Goal: Information Seeking & Learning: Find specific fact

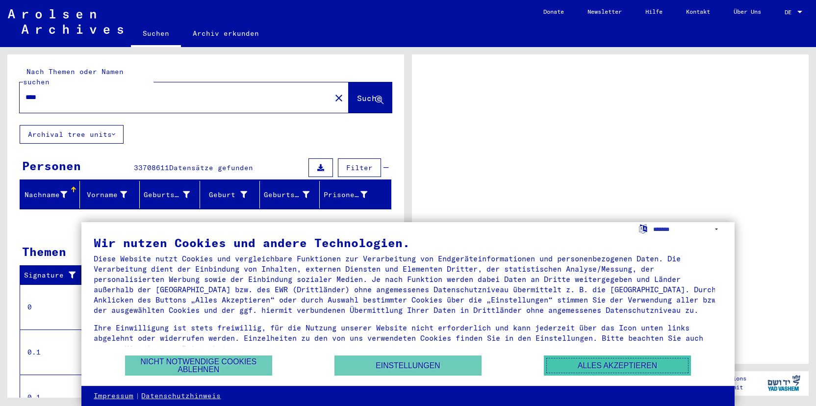
click at [589, 369] on button "Alles akzeptieren" at bounding box center [617, 366] width 147 height 20
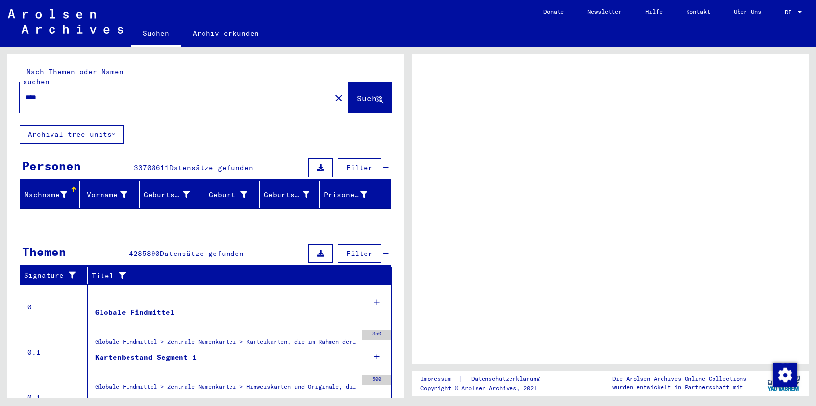
click at [794, 18] on div "DE DE" at bounding box center [795, 13] width 20 height 24
click at [793, 10] on span "DE" at bounding box center [790, 12] width 11 height 7
click at [804, 16] on div "DE DE" at bounding box center [795, 9] width 20 height 17
click at [798, 11] on div at bounding box center [799, 12] width 5 height 2
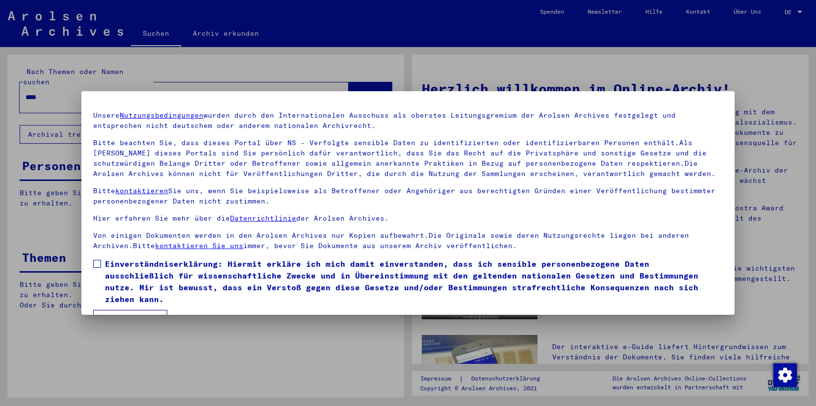
scroll to position [51, 0]
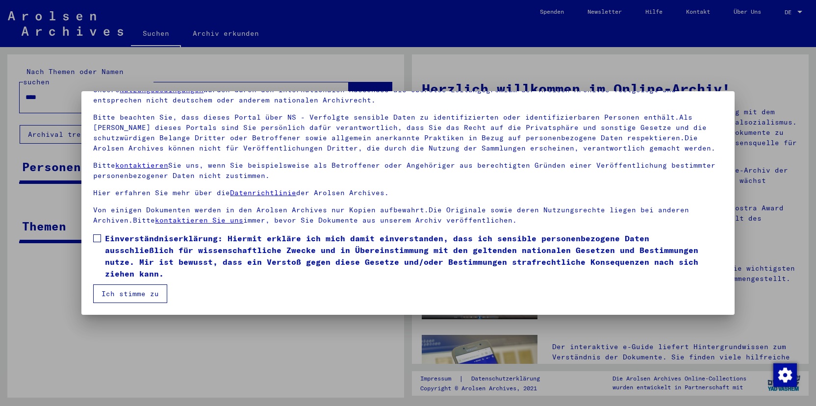
click at [116, 250] on span "Einverständniserklärung: Hiermit erkläre ich mich damit einverstanden, dass ich…" at bounding box center [413, 255] width 617 height 47
click at [109, 293] on button "Ich stimme zu" at bounding box center [130, 293] width 74 height 19
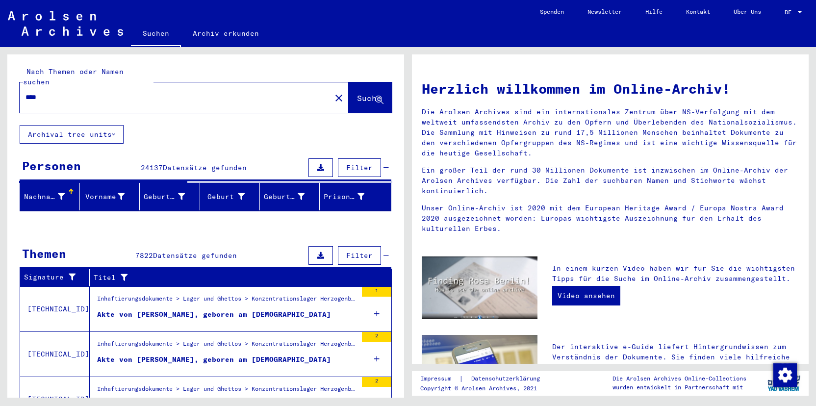
click at [794, 16] on div "DE DE" at bounding box center [795, 9] width 20 height 17
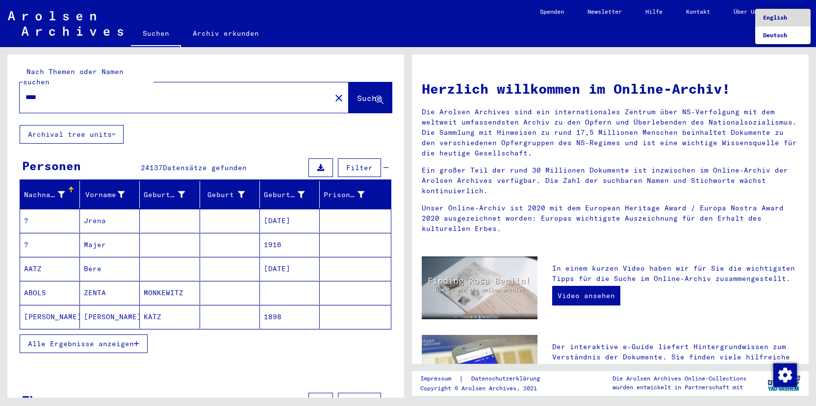
click at [784, 20] on span "English" at bounding box center [775, 17] width 24 height 7
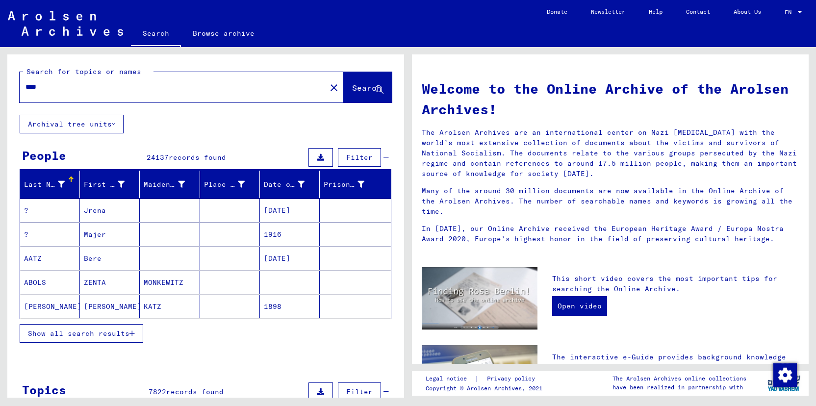
drag, startPoint x: 118, startPoint y: 95, endPoint x: 122, endPoint y: 100, distance: 6.3
click at [117, 96] on div "****" at bounding box center [167, 87] width 295 height 22
click at [134, 91] on input "****" at bounding box center [170, 87] width 289 height 10
type input "**********"
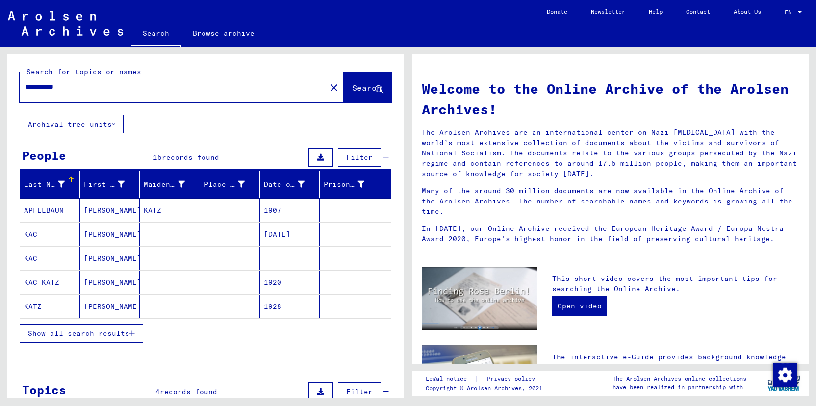
click at [77, 334] on span "Show all search results" at bounding box center [79, 333] width 102 height 9
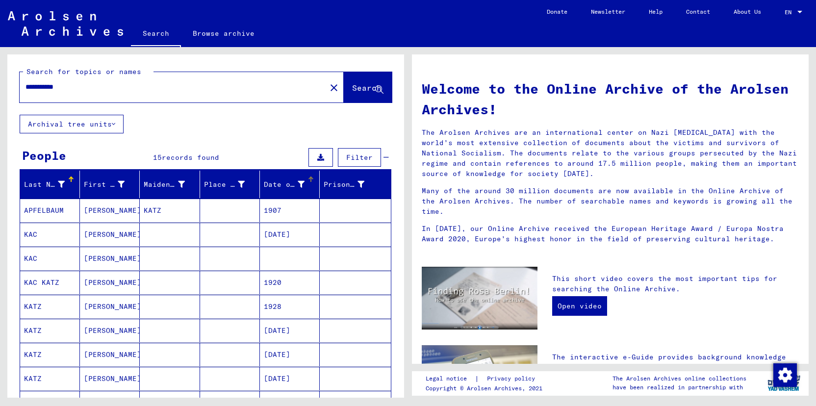
click at [279, 188] on div "Date of Birth" at bounding box center [284, 184] width 41 height 10
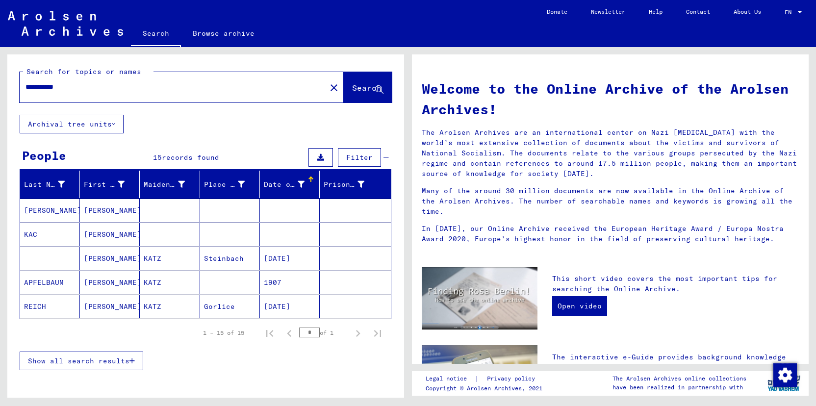
click at [108, 360] on span "Show all search results" at bounding box center [79, 361] width 102 height 9
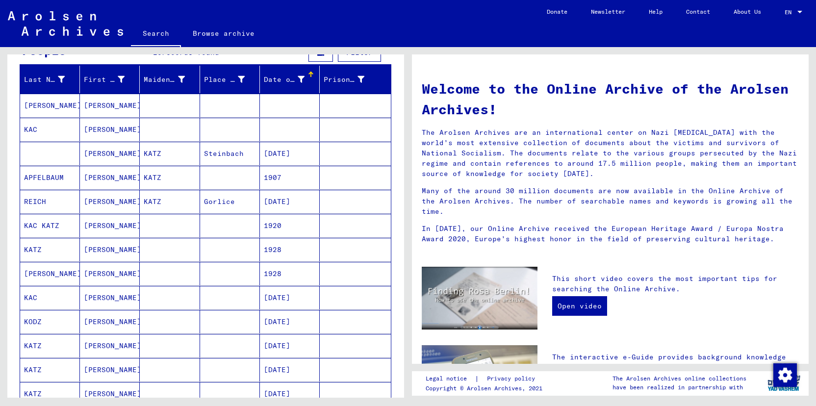
scroll to position [105, 0]
click at [161, 177] on mat-cell "KATZ" at bounding box center [170, 177] width 60 height 24
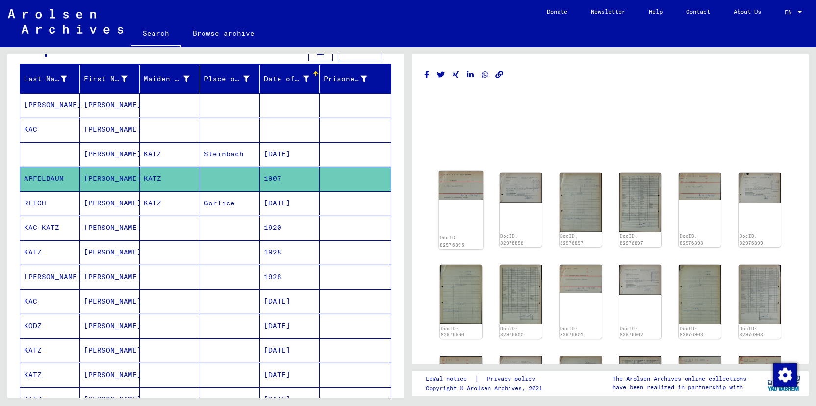
click at [464, 185] on img at bounding box center [461, 185] width 44 height 29
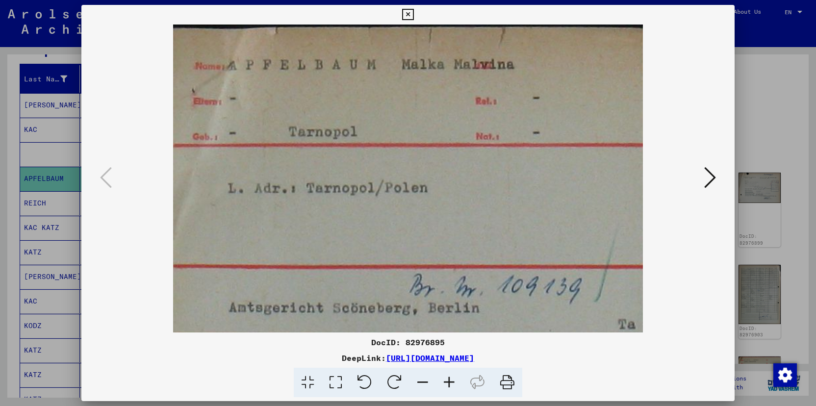
click at [706, 173] on icon at bounding box center [710, 178] width 12 height 24
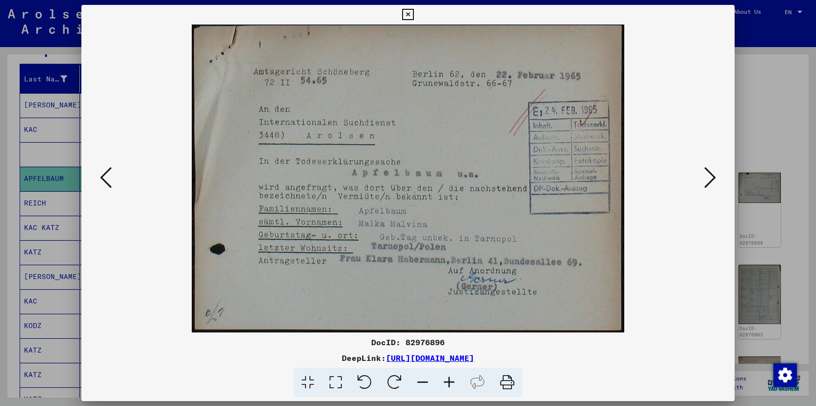
click at [707, 173] on icon at bounding box center [710, 178] width 12 height 24
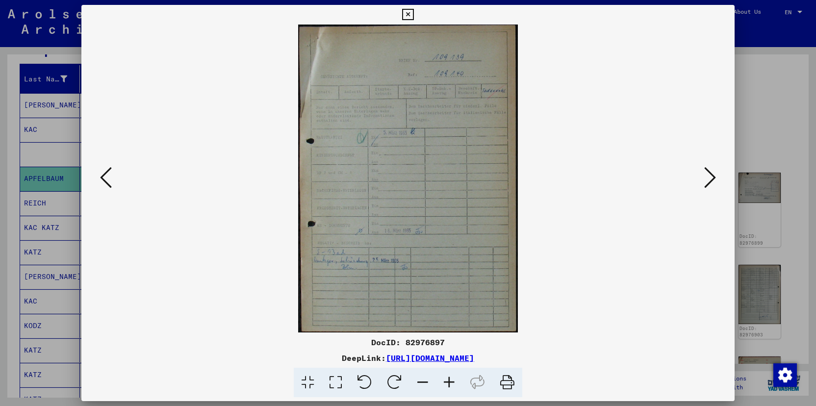
click at [707, 173] on icon at bounding box center [710, 178] width 12 height 24
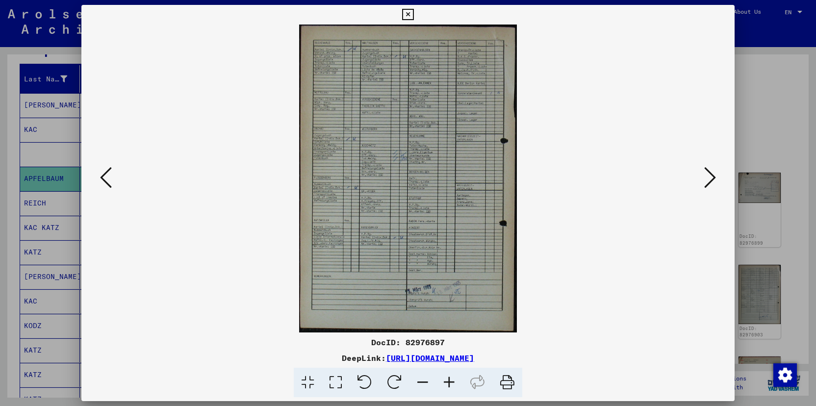
click at [707, 173] on icon at bounding box center [710, 178] width 12 height 24
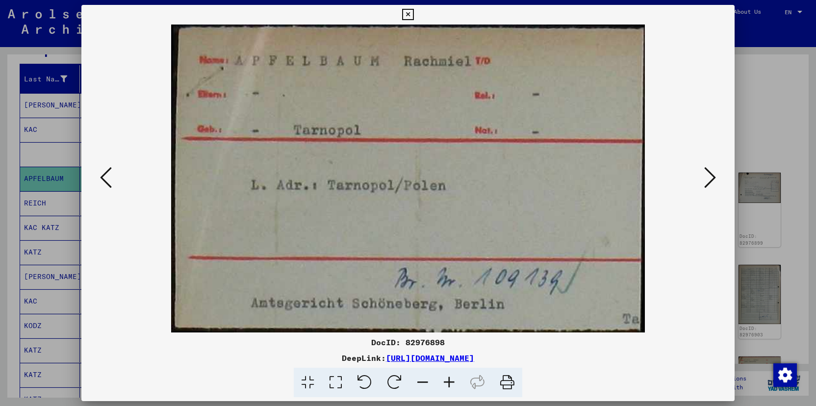
click at [707, 173] on icon at bounding box center [710, 178] width 12 height 24
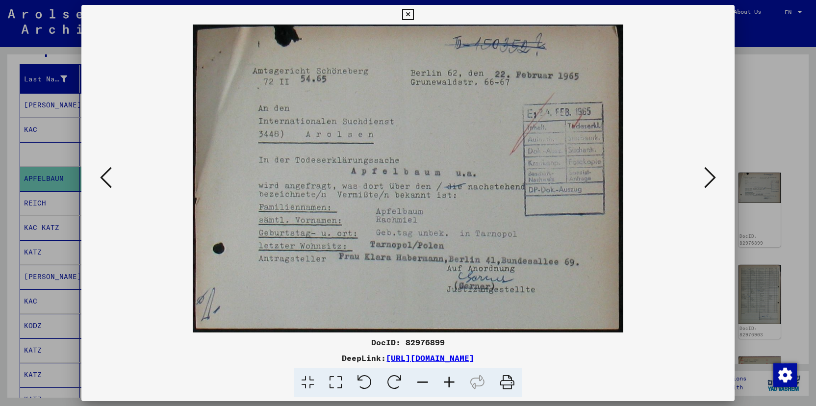
click at [759, 142] on div at bounding box center [408, 203] width 816 height 406
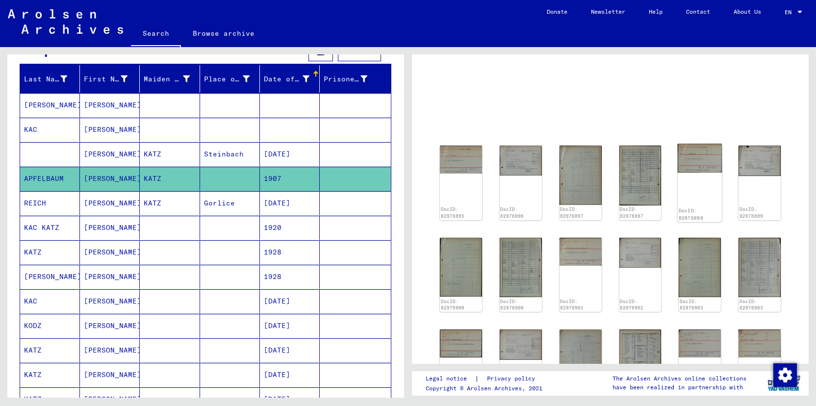
scroll to position [27, 0]
click at [524, 255] on img at bounding box center [521, 267] width 44 height 62
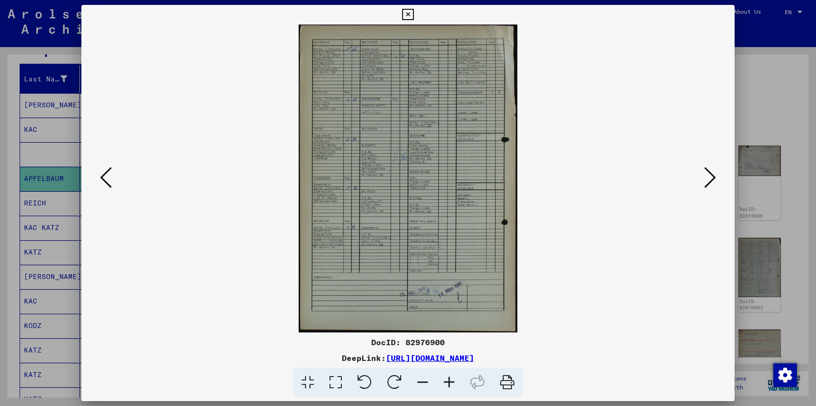
click at [387, 180] on img at bounding box center [408, 179] width 586 height 308
click at [704, 179] on icon at bounding box center [710, 178] width 12 height 24
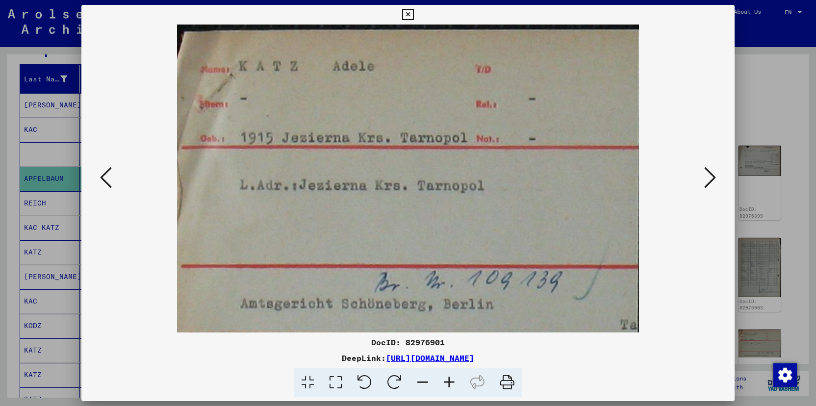
click at [705, 178] on icon at bounding box center [710, 178] width 12 height 24
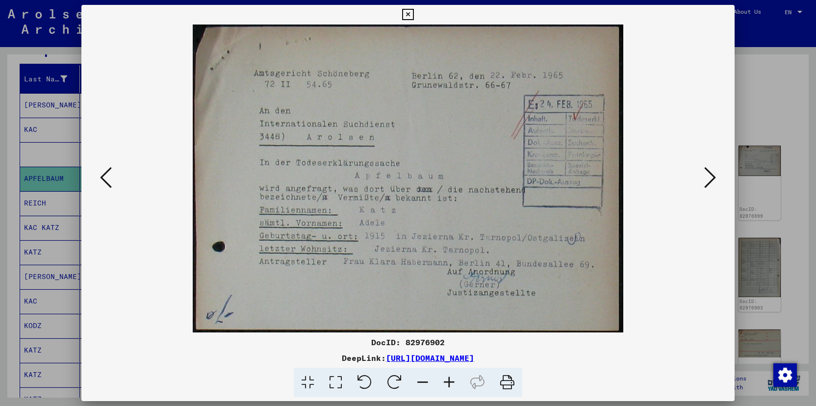
drag, startPoint x: 759, startPoint y: 124, endPoint x: 722, endPoint y: 145, distance: 42.6
click at [759, 124] on div at bounding box center [408, 203] width 816 height 406
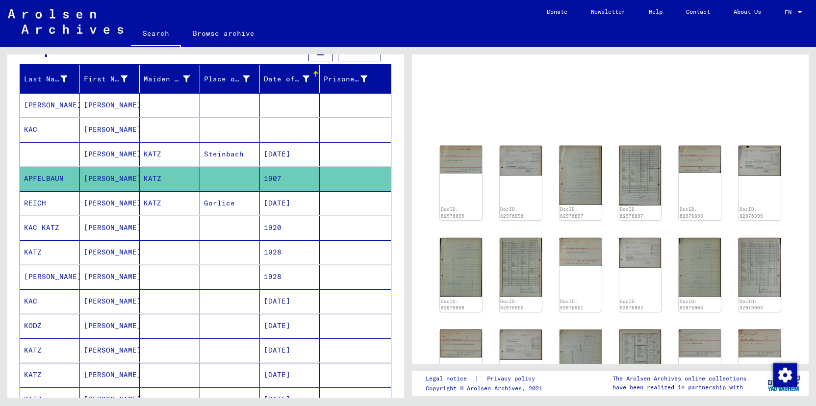
click at [66, 202] on mat-cell "REICH" at bounding box center [50, 203] width 60 height 24
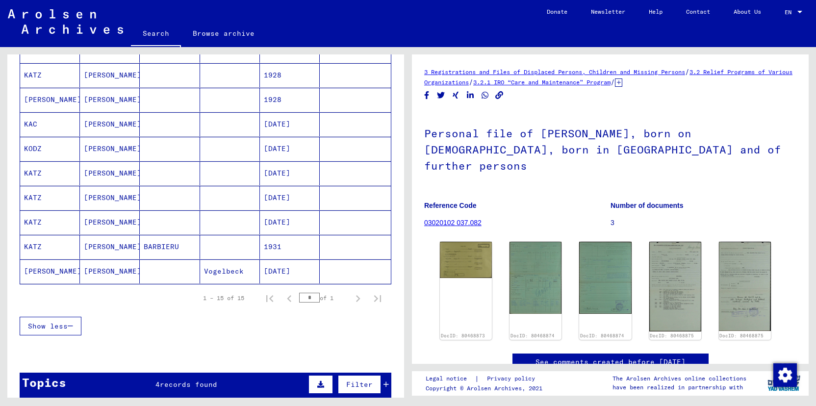
scroll to position [282, 0]
click at [121, 250] on mat-cell "[PERSON_NAME]" at bounding box center [110, 248] width 60 height 24
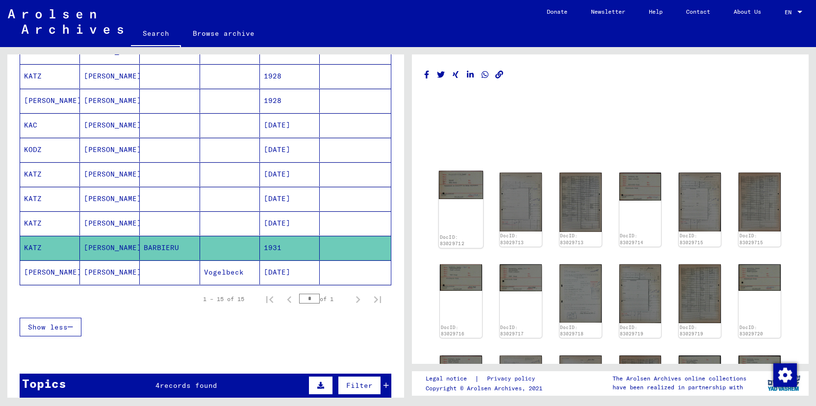
click at [464, 188] on img at bounding box center [461, 185] width 44 height 28
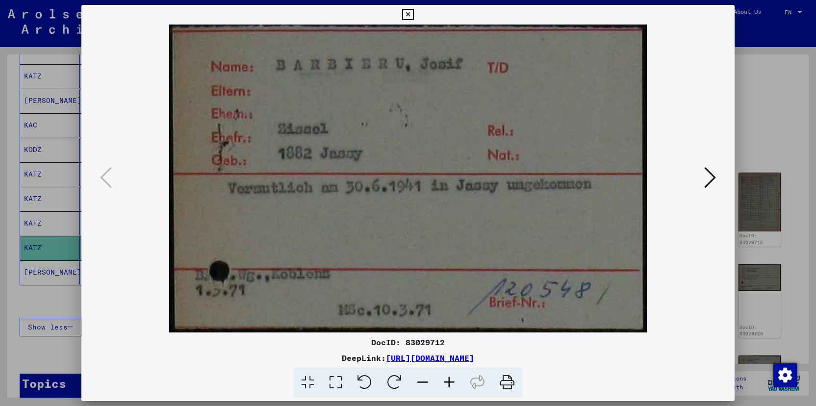
click at [714, 178] on icon at bounding box center [710, 178] width 12 height 24
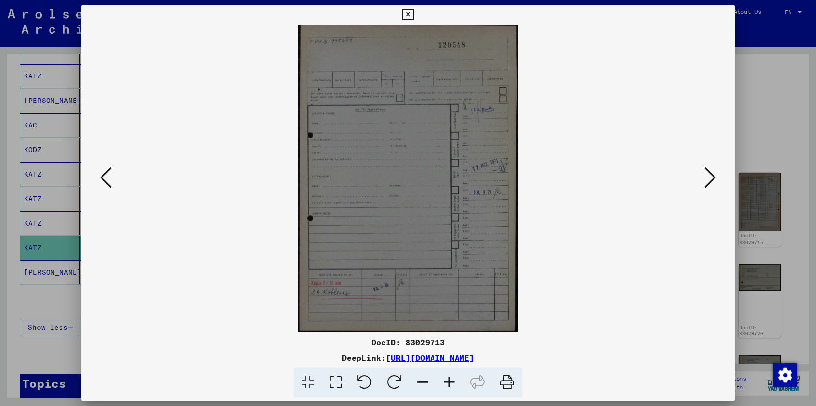
click at [714, 178] on icon at bounding box center [710, 178] width 12 height 24
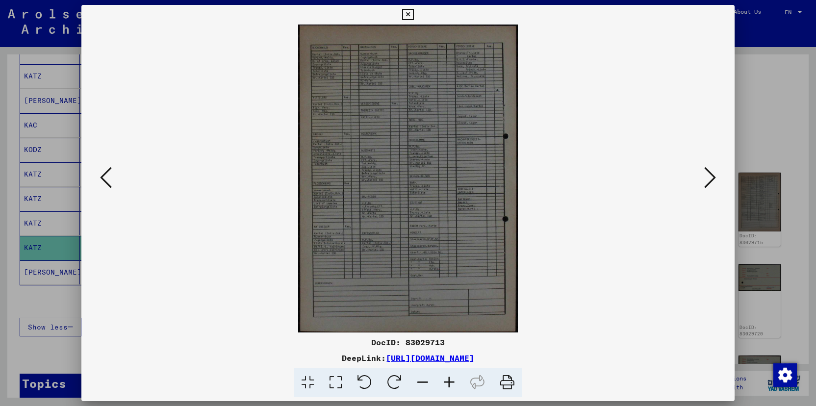
click at [714, 178] on icon at bounding box center [710, 178] width 12 height 24
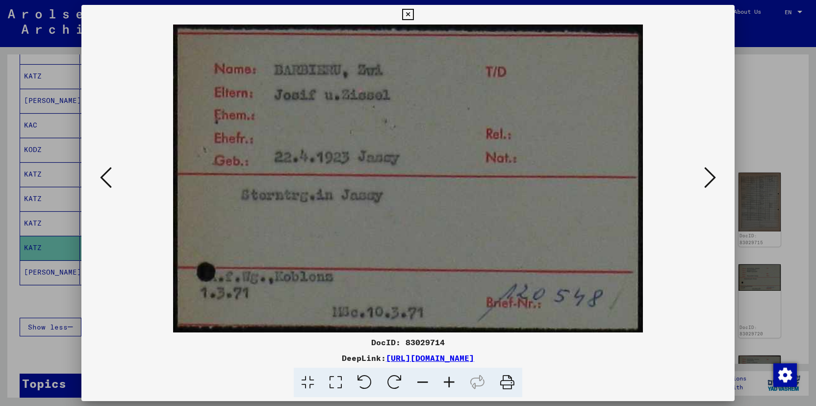
click at [714, 178] on icon at bounding box center [710, 178] width 12 height 24
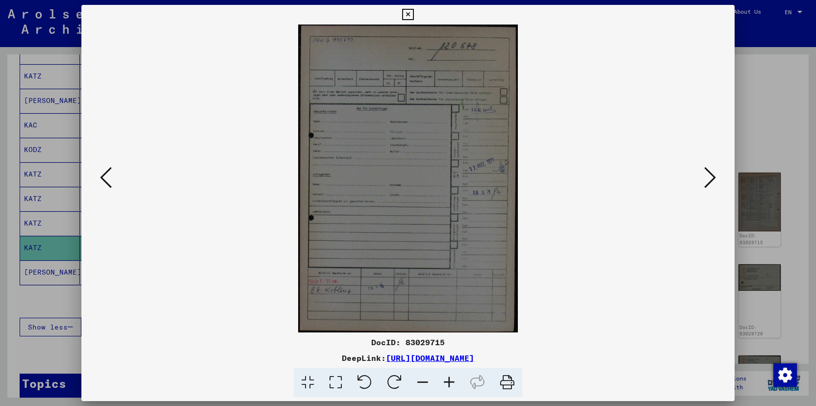
click at [104, 180] on icon at bounding box center [106, 178] width 12 height 24
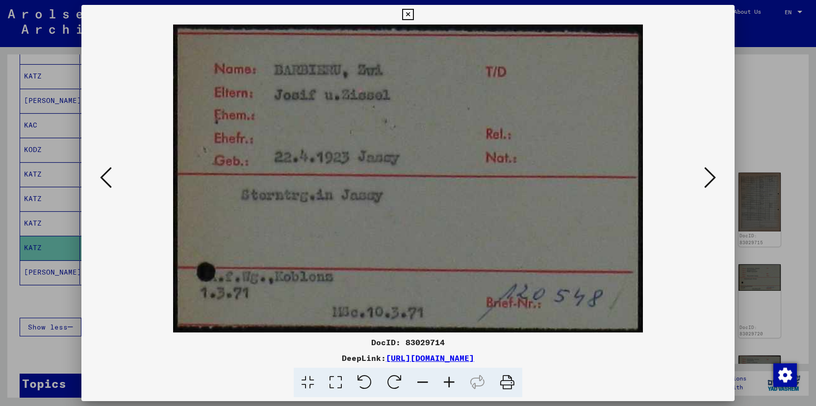
drag, startPoint x: 688, startPoint y: 186, endPoint x: 699, endPoint y: 185, distance: 11.3
click at [689, 188] on img at bounding box center [408, 179] width 586 height 308
click at [705, 183] on icon at bounding box center [710, 178] width 12 height 24
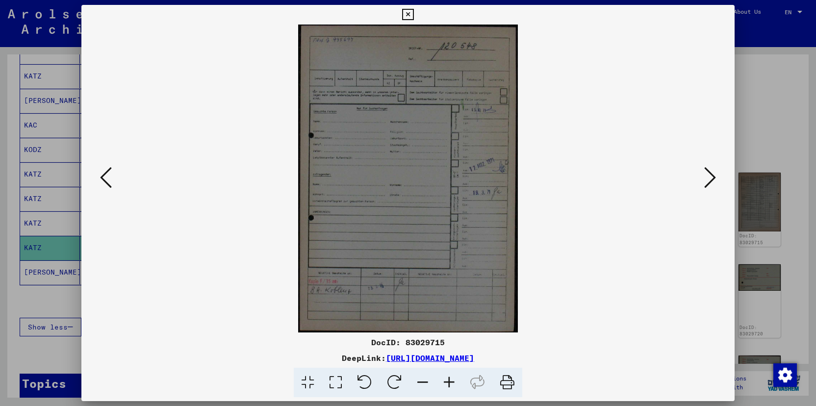
click at [709, 179] on icon at bounding box center [710, 178] width 12 height 24
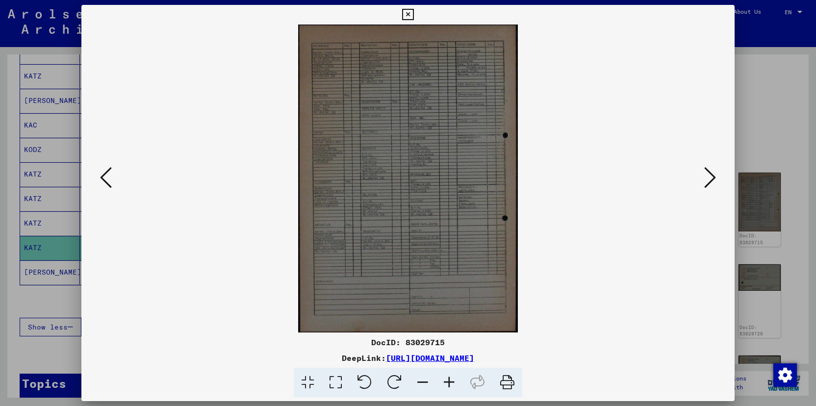
click at [709, 179] on icon at bounding box center [710, 178] width 12 height 24
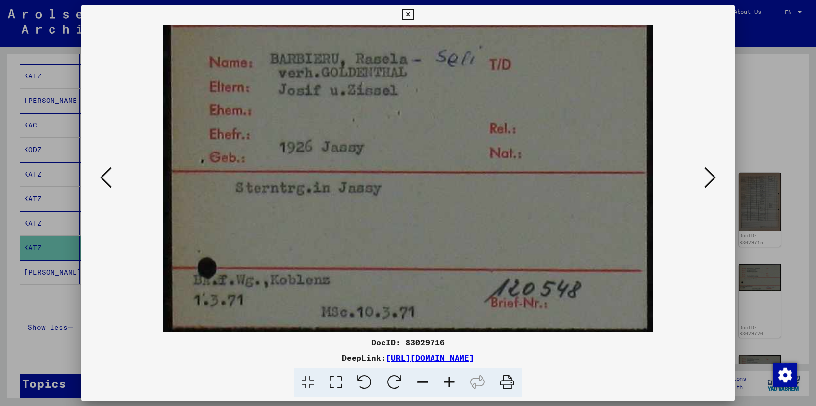
click at [709, 179] on icon at bounding box center [710, 178] width 12 height 24
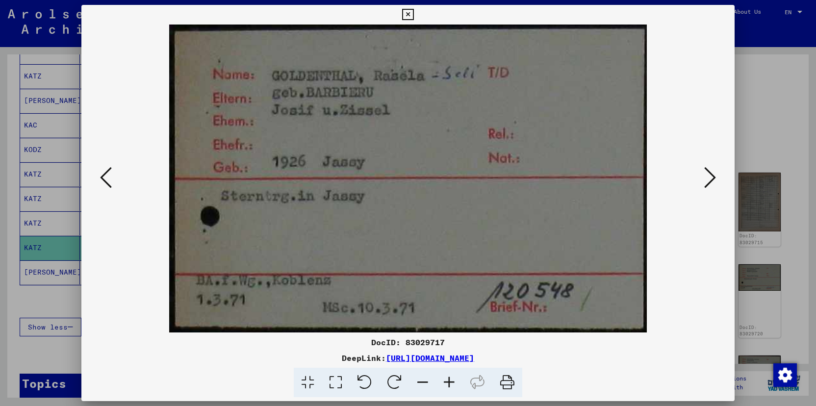
click at [113, 180] on button at bounding box center [106, 178] width 18 height 28
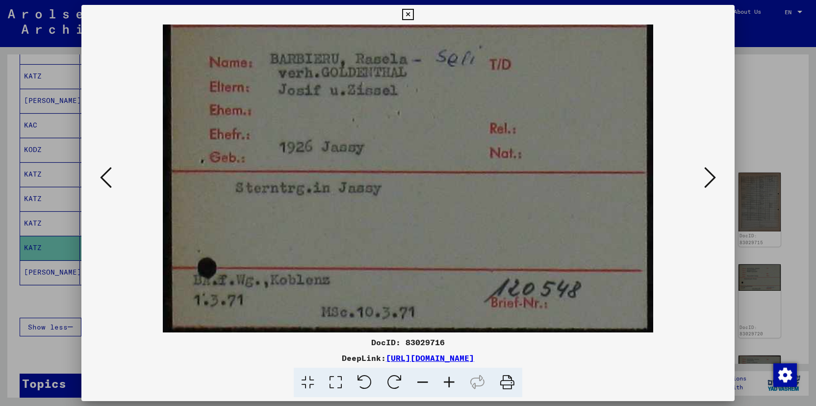
click at [702, 176] on button at bounding box center [710, 178] width 18 height 28
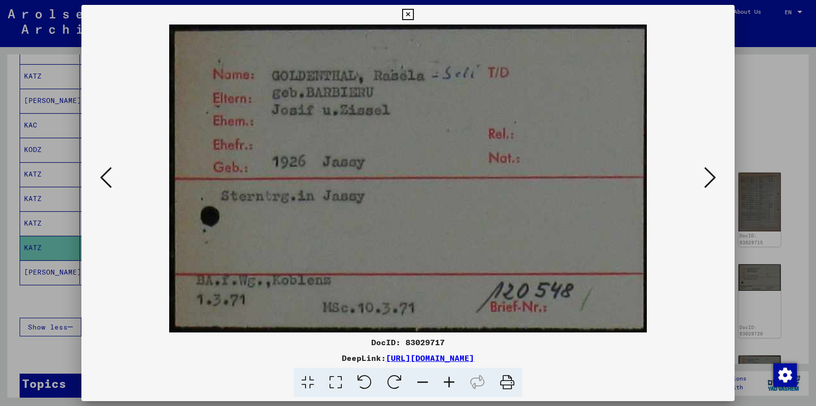
click at [713, 179] on icon at bounding box center [710, 178] width 12 height 24
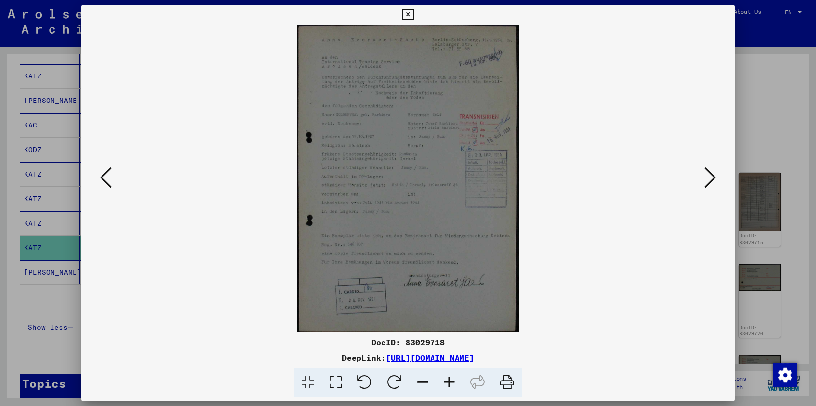
click at [464, 160] on img at bounding box center [408, 179] width 586 height 308
click at [752, 126] on div at bounding box center [408, 203] width 816 height 406
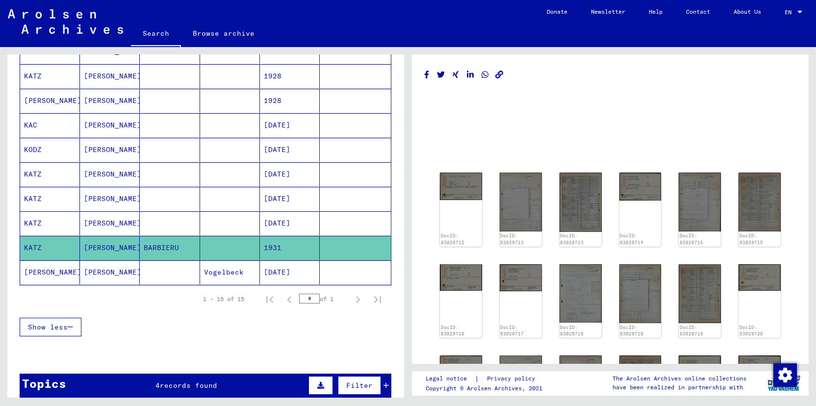
click at [59, 225] on mat-cell "KATZ" at bounding box center [50, 223] width 60 height 24
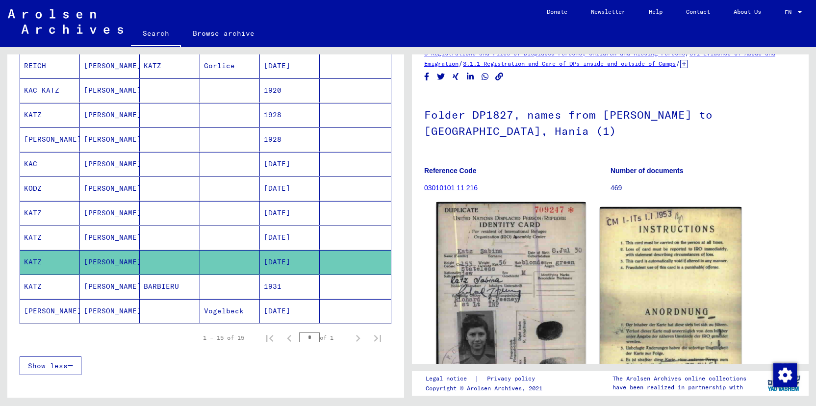
scroll to position [39, 0]
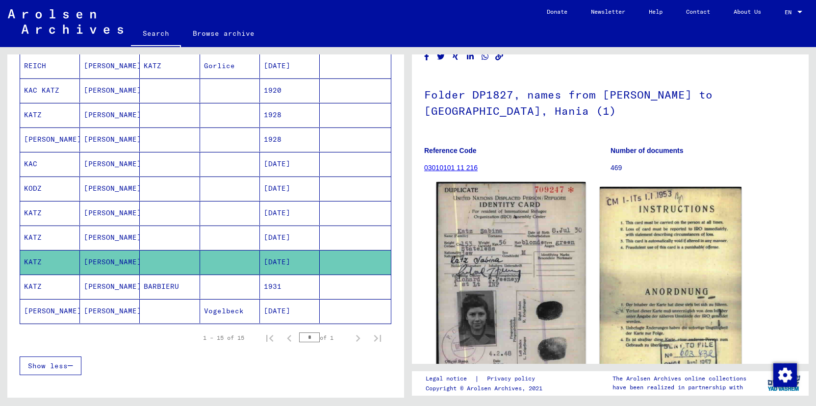
click at [501, 266] on img at bounding box center [510, 280] width 149 height 196
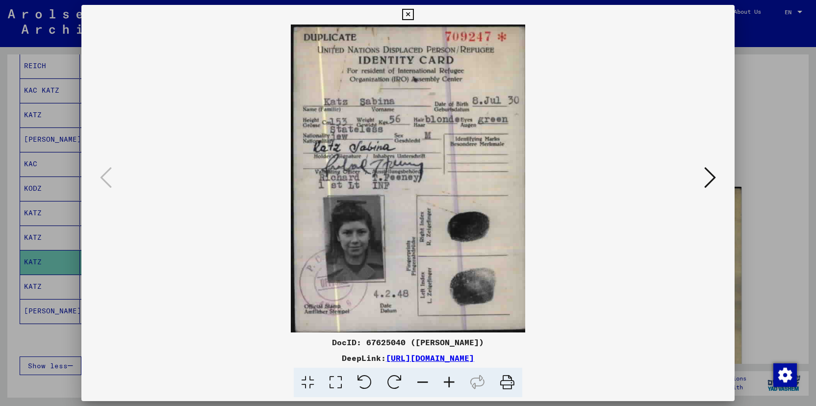
click at [376, 127] on img at bounding box center [408, 179] width 586 height 308
click at [708, 184] on icon at bounding box center [710, 178] width 12 height 24
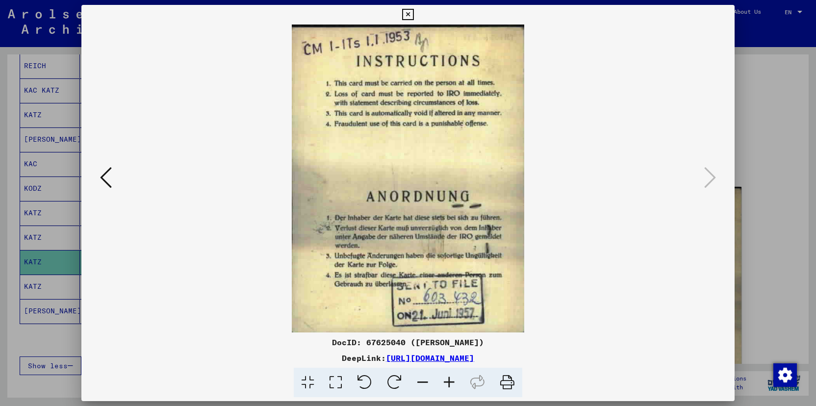
click at [103, 171] on icon at bounding box center [106, 178] width 12 height 24
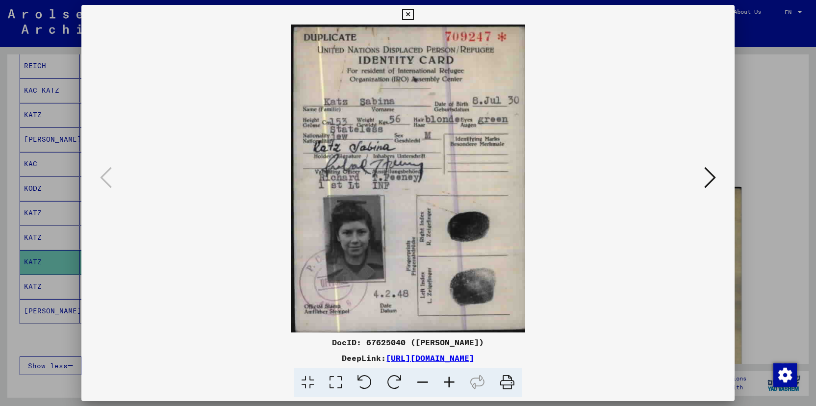
click at [44, 217] on div at bounding box center [408, 203] width 816 height 406
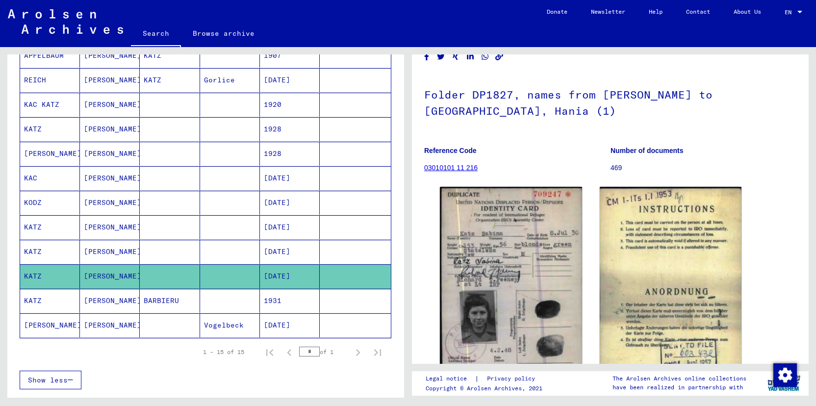
scroll to position [204, 0]
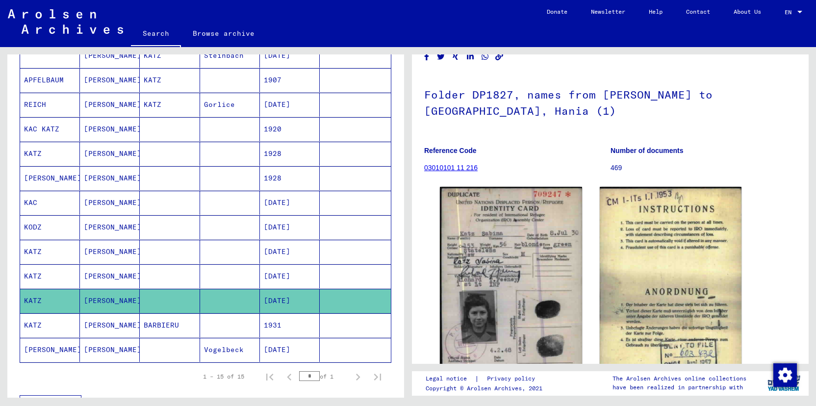
click at [162, 201] on mat-cell at bounding box center [170, 203] width 60 height 24
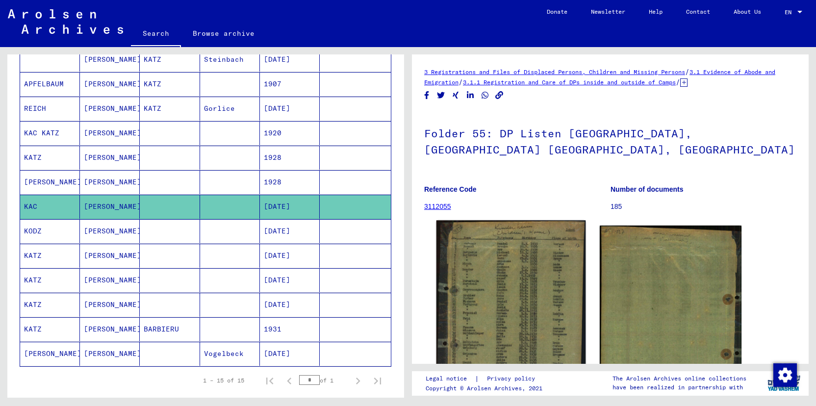
scroll to position [39, 0]
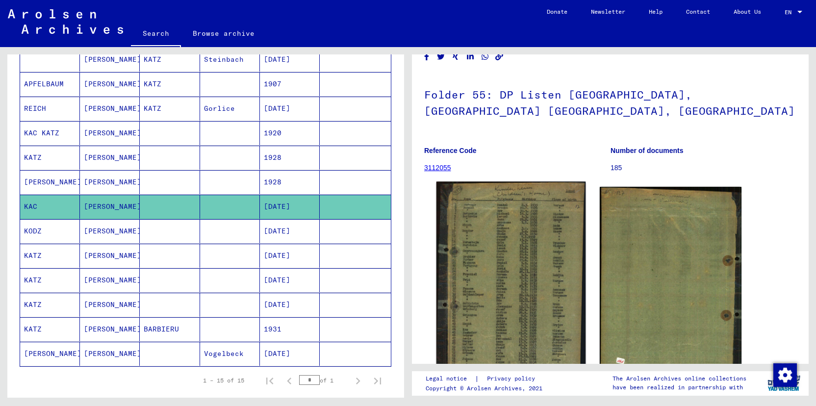
click at [504, 261] on img at bounding box center [510, 281] width 149 height 198
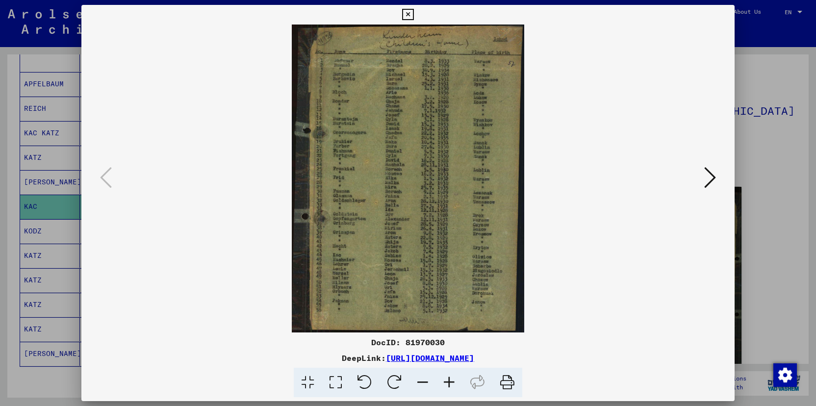
click at [391, 104] on img at bounding box center [408, 179] width 586 height 308
click at [778, 213] on div at bounding box center [408, 203] width 816 height 406
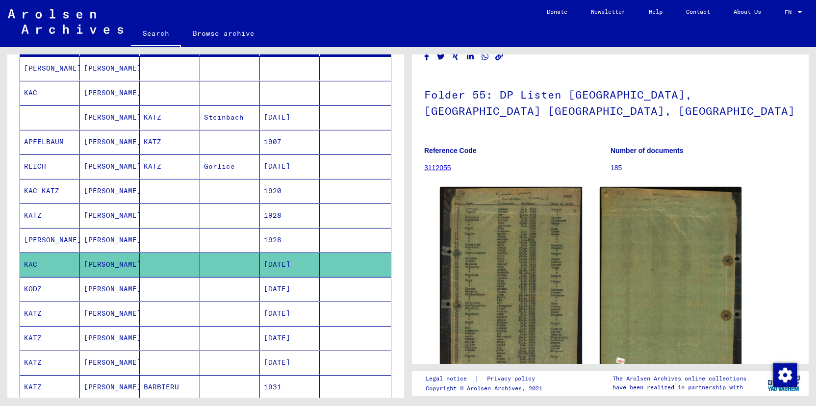
scroll to position [112, 0]
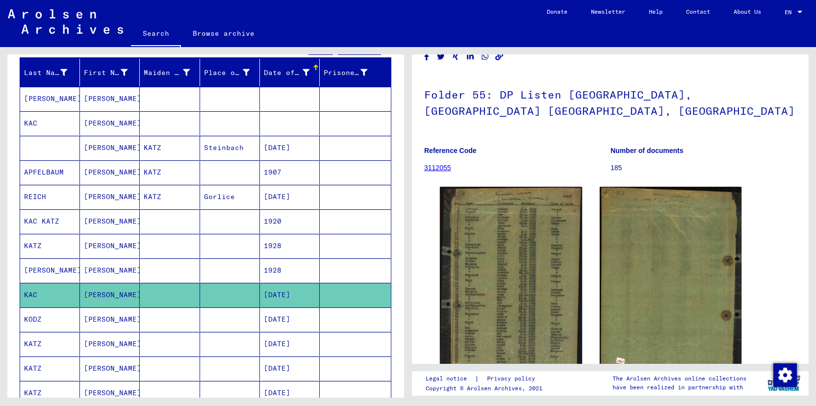
click at [219, 143] on mat-cell "Steinbach" at bounding box center [230, 148] width 60 height 24
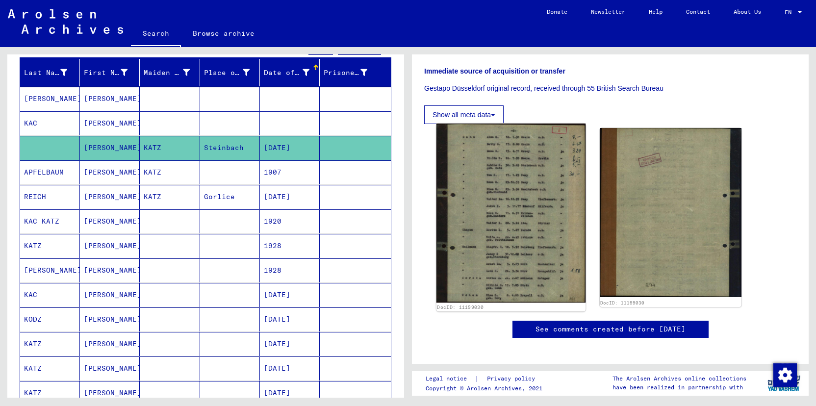
scroll to position [303, 0]
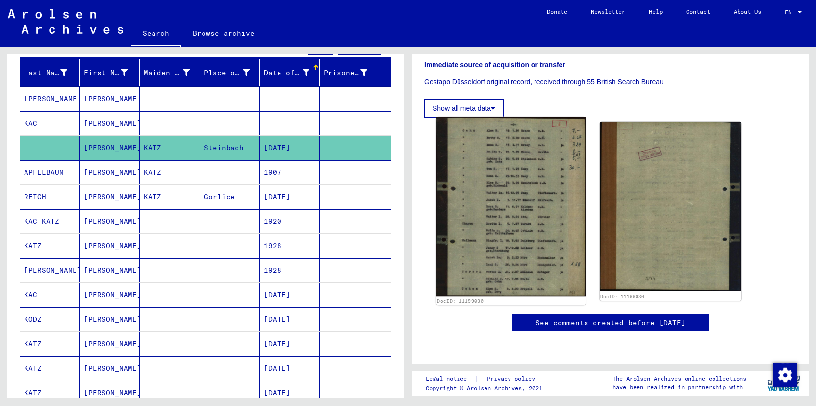
click at [524, 195] on img at bounding box center [510, 206] width 149 height 179
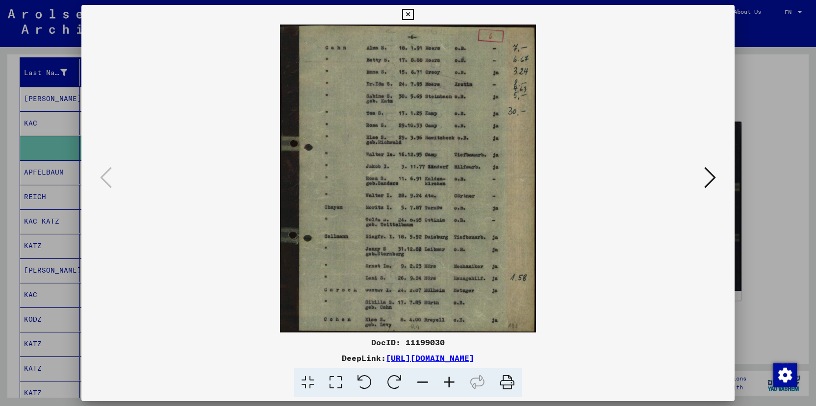
click at [414, 174] on img at bounding box center [408, 179] width 586 height 308
click at [412, 173] on img at bounding box center [408, 179] width 586 height 308
click at [411, 173] on img at bounding box center [408, 179] width 586 height 308
click at [708, 184] on icon at bounding box center [710, 178] width 12 height 24
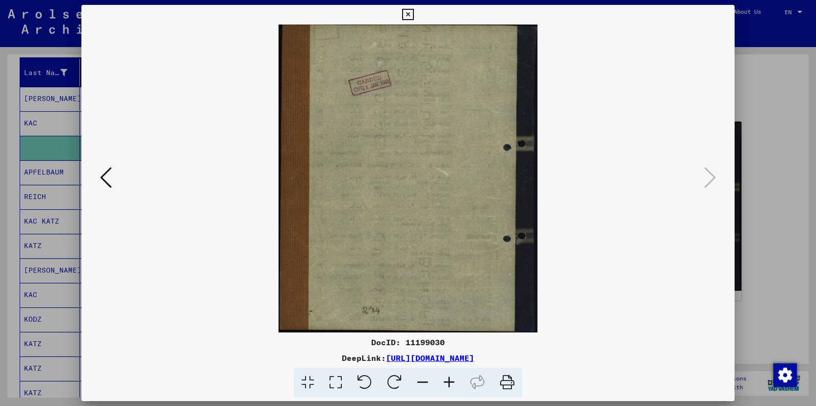
drag, startPoint x: 785, startPoint y: 185, endPoint x: 755, endPoint y: 185, distance: 29.9
click at [784, 185] on div at bounding box center [408, 203] width 816 height 406
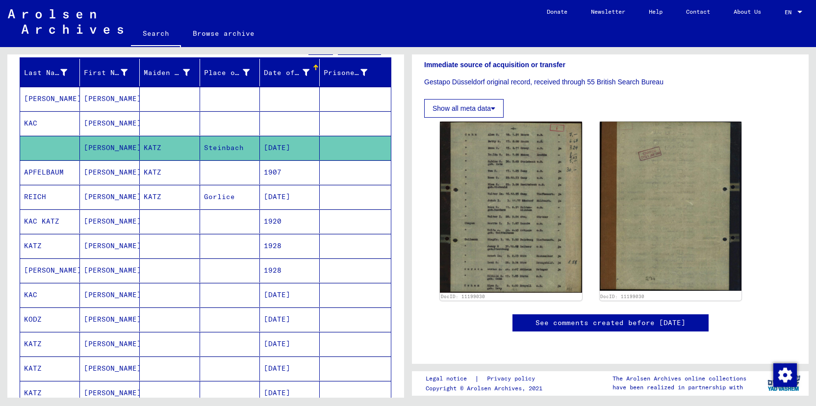
click at [192, 125] on mat-cell at bounding box center [170, 123] width 60 height 24
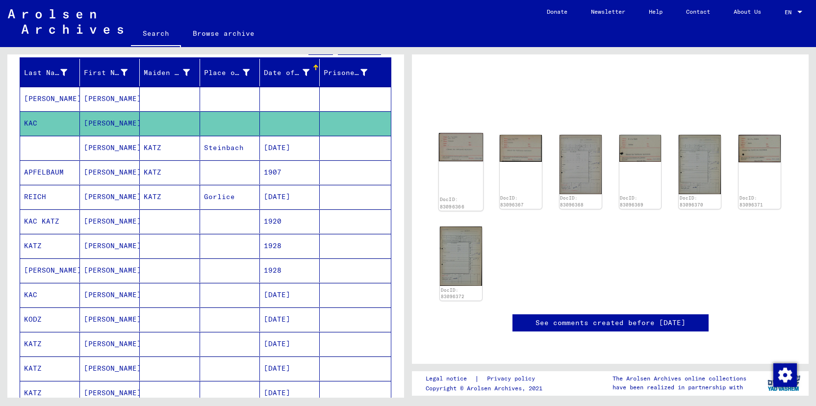
click at [459, 133] on img at bounding box center [461, 147] width 44 height 28
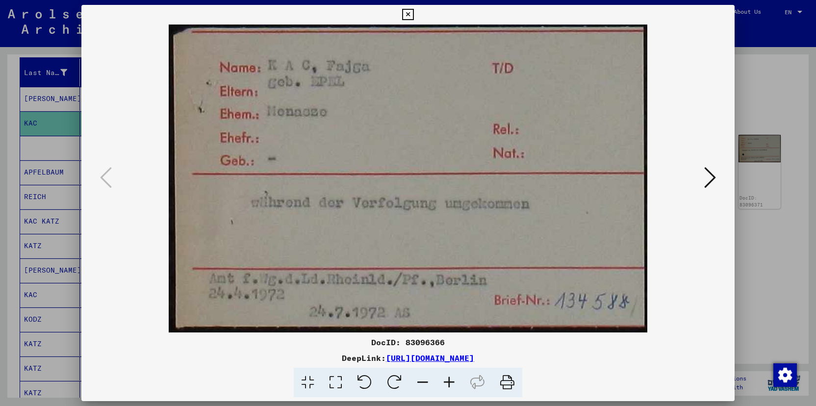
click at [707, 183] on icon at bounding box center [710, 178] width 12 height 24
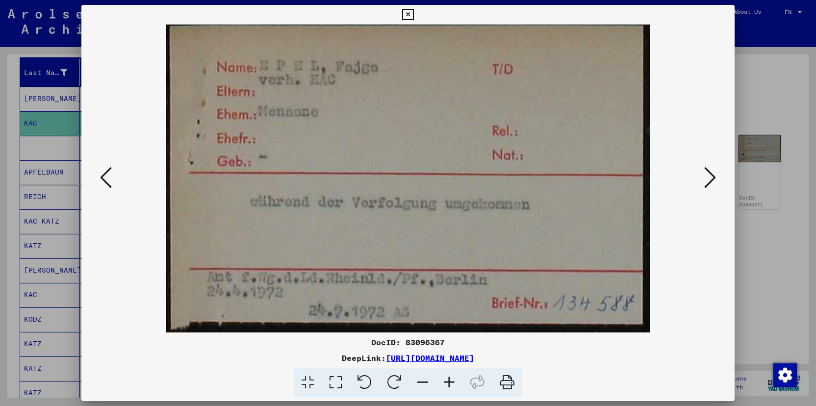
click at [707, 183] on icon at bounding box center [710, 178] width 12 height 24
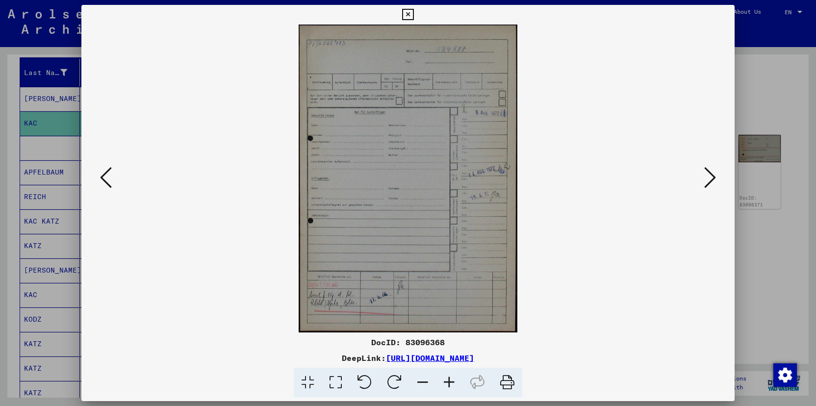
click at [707, 183] on icon at bounding box center [710, 178] width 12 height 24
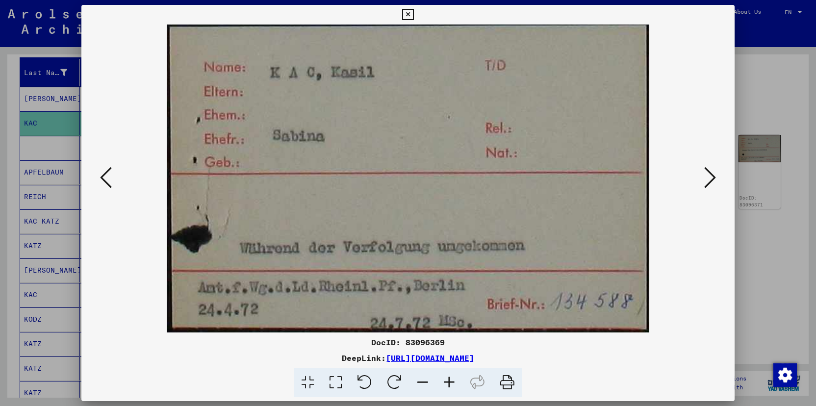
click at [765, 160] on div at bounding box center [408, 203] width 816 height 406
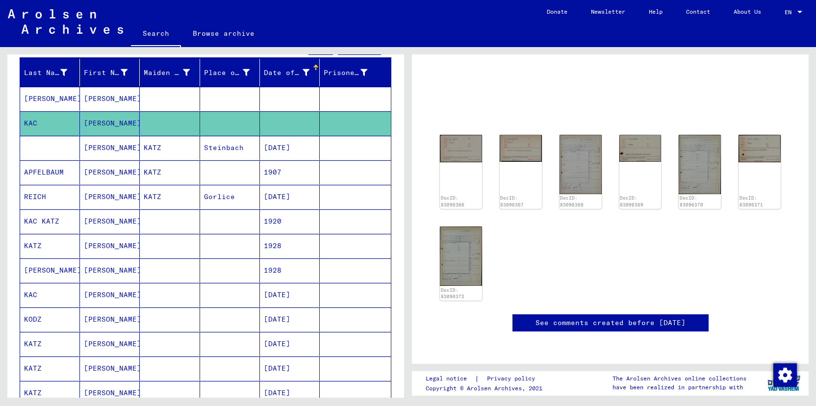
click at [202, 143] on mat-cell "Steinbach" at bounding box center [230, 148] width 60 height 24
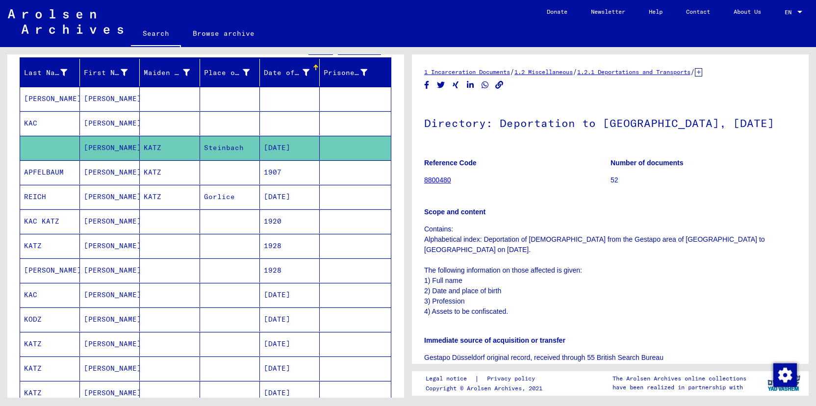
click at [189, 174] on mat-cell "KATZ" at bounding box center [170, 172] width 60 height 24
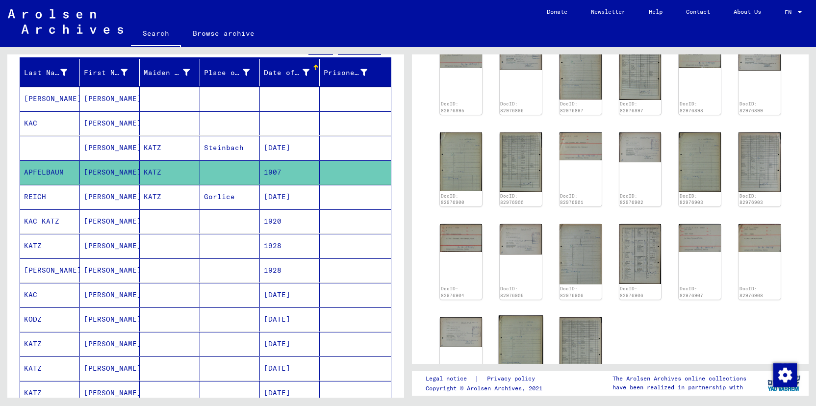
scroll to position [487, 0]
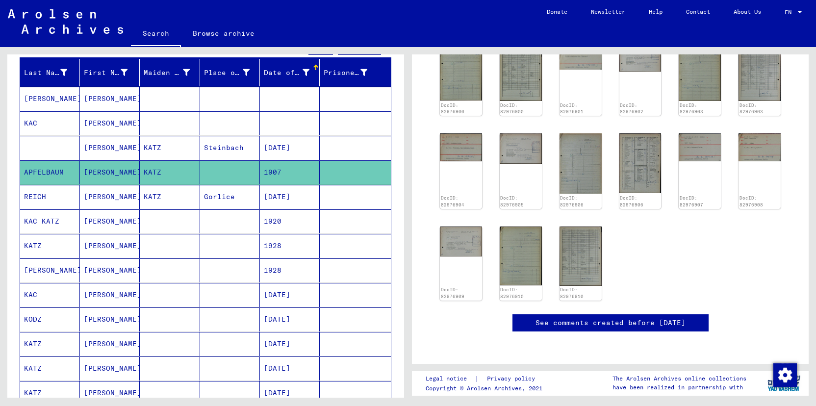
click at [166, 211] on mat-cell at bounding box center [170, 221] width 60 height 24
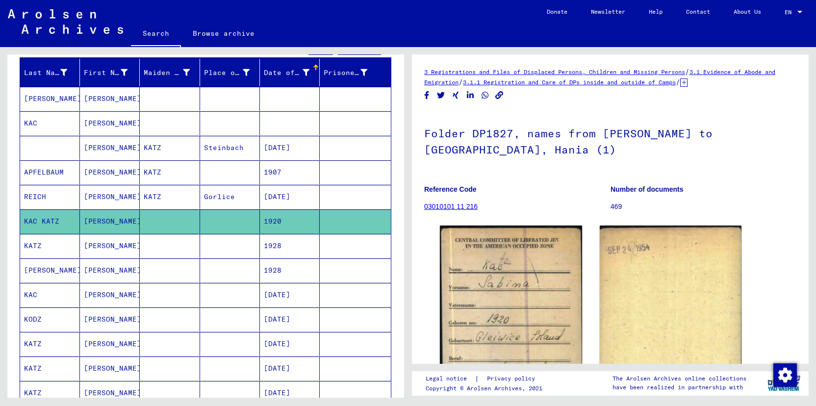
click at [171, 202] on mat-cell "KATZ" at bounding box center [170, 197] width 60 height 24
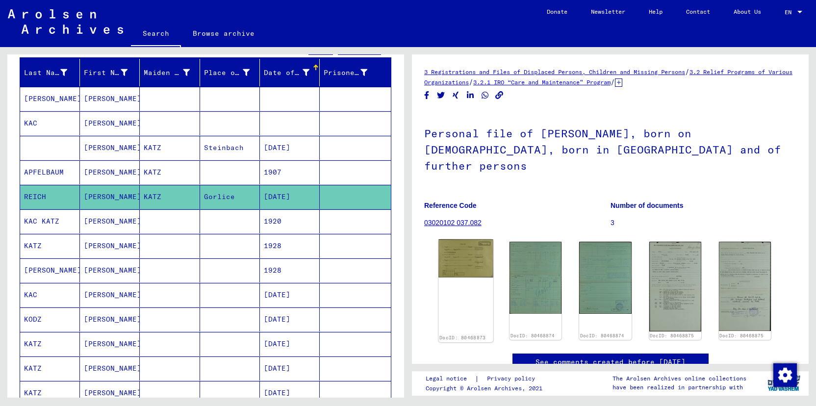
click at [465, 246] on img at bounding box center [465, 258] width 55 height 38
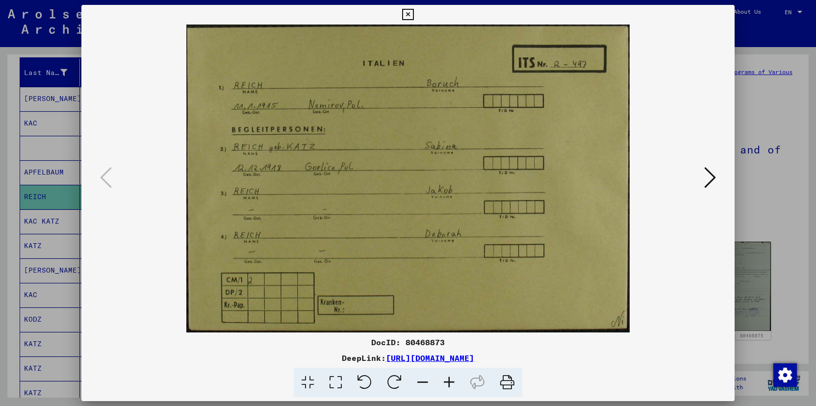
click at [704, 179] on icon at bounding box center [710, 178] width 12 height 24
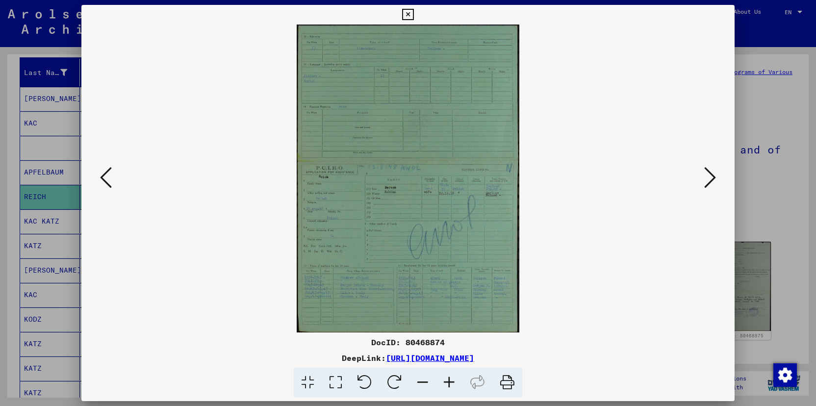
click at [705, 178] on icon at bounding box center [710, 178] width 12 height 24
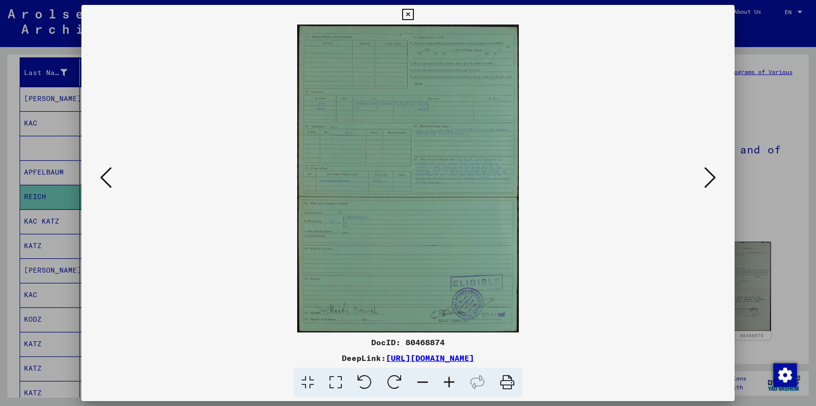
click at [704, 179] on button at bounding box center [710, 178] width 18 height 28
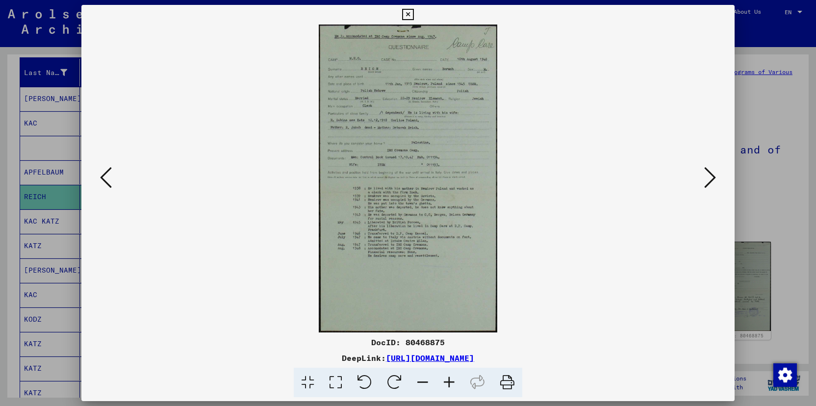
click at [703, 176] on button at bounding box center [710, 178] width 18 height 28
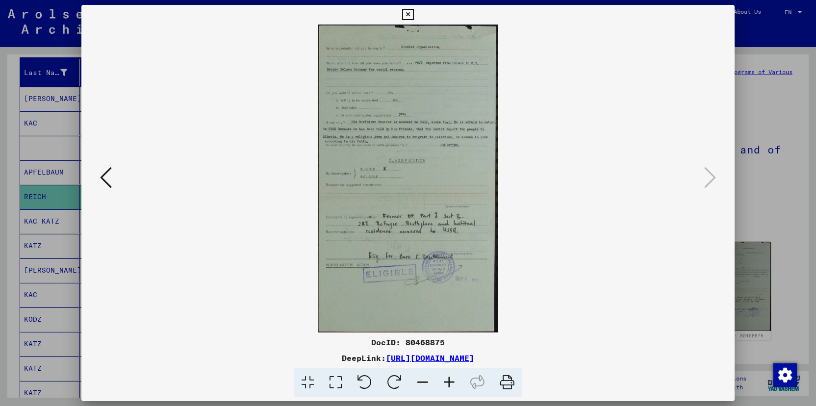
click at [116, 183] on img at bounding box center [408, 179] width 586 height 308
click at [110, 179] on icon at bounding box center [106, 178] width 12 height 24
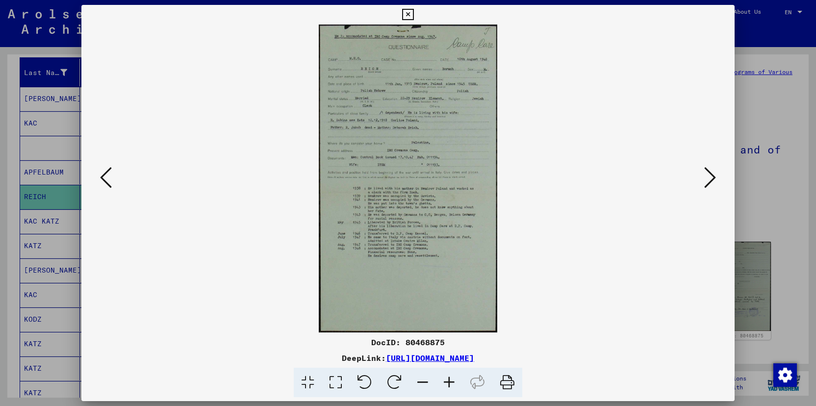
click at [385, 142] on img at bounding box center [408, 179] width 586 height 308
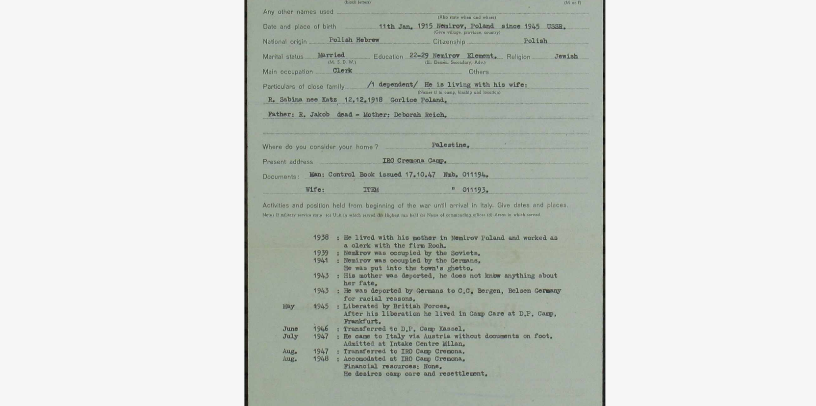
drag, startPoint x: 388, startPoint y: 110, endPoint x: 385, endPoint y: 157, distance: 47.2
click at [385, 157] on img at bounding box center [408, 179] width 586 height 308
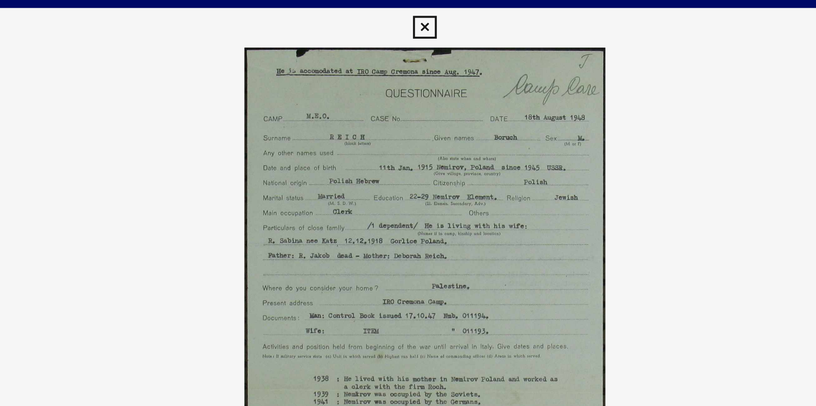
click at [410, 13] on icon at bounding box center [407, 15] width 11 height 12
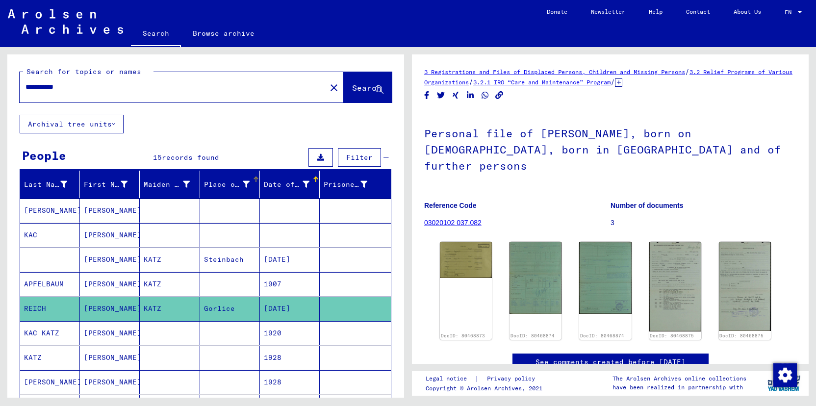
click at [212, 183] on div "Place of Birth" at bounding box center [227, 184] width 46 height 10
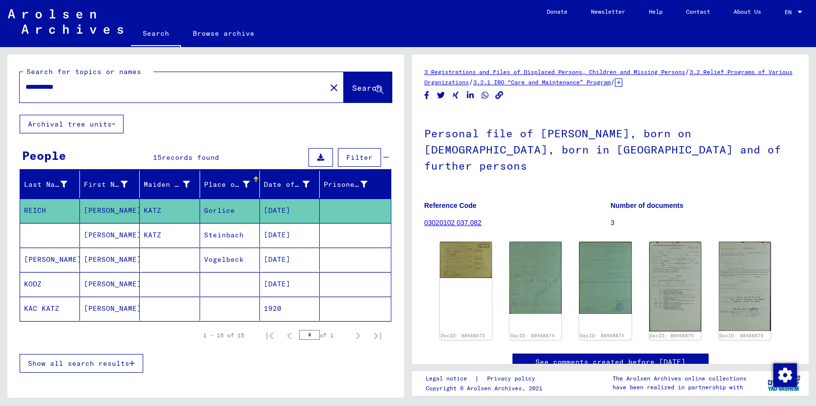
click at [102, 360] on span "Show all search results" at bounding box center [79, 363] width 102 height 9
